Goal: Information Seeking & Learning: Check status

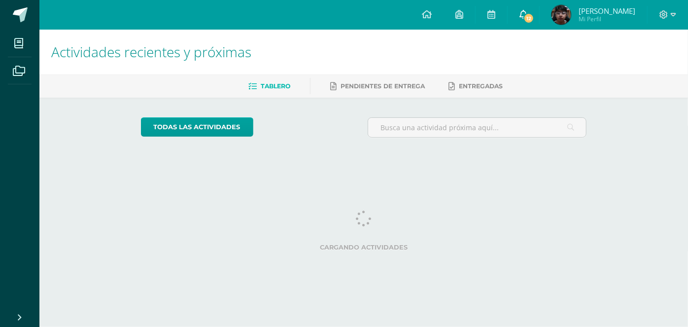
click at [532, 26] on link "12" at bounding box center [524, 15] width 32 height 30
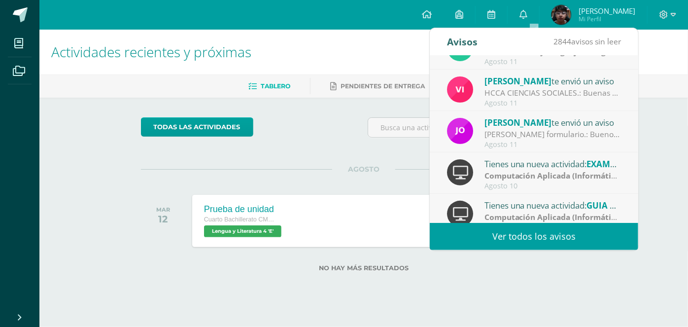
scroll to position [164, 0]
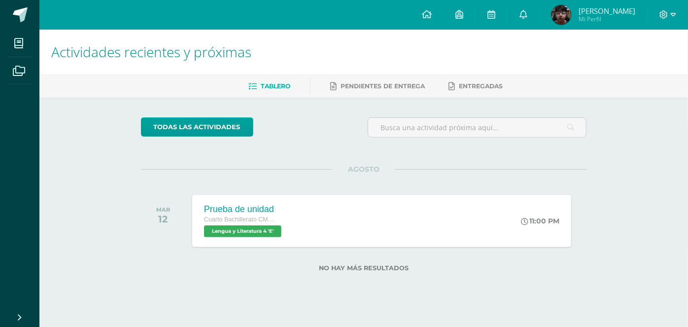
click at [594, 19] on span "Mi Perfil" at bounding box center [607, 19] width 57 height 8
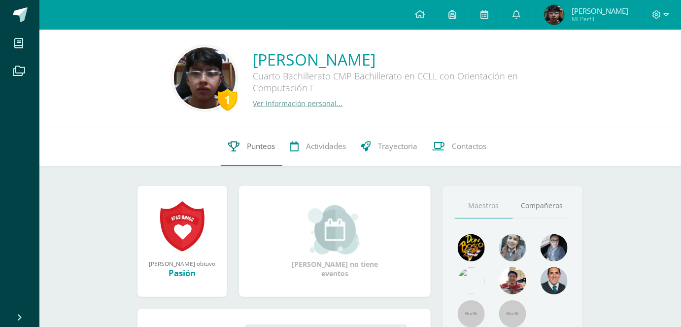
click at [257, 159] on link "Punteos" at bounding box center [252, 146] width 62 height 39
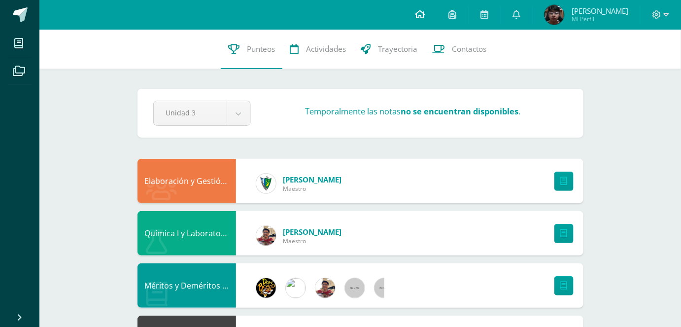
click at [436, 7] on link at bounding box center [420, 15] width 34 height 30
